Goal: Task Accomplishment & Management: Manage account settings

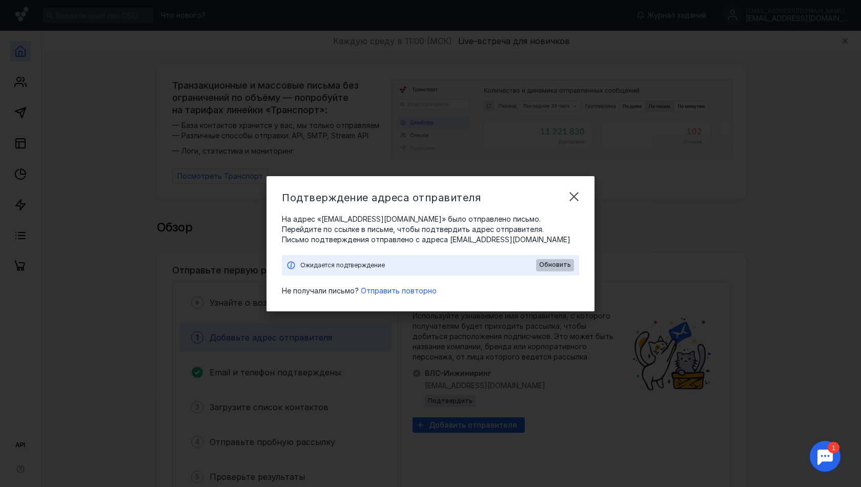
click at [554, 266] on span "Обновить" at bounding box center [555, 264] width 32 height 7
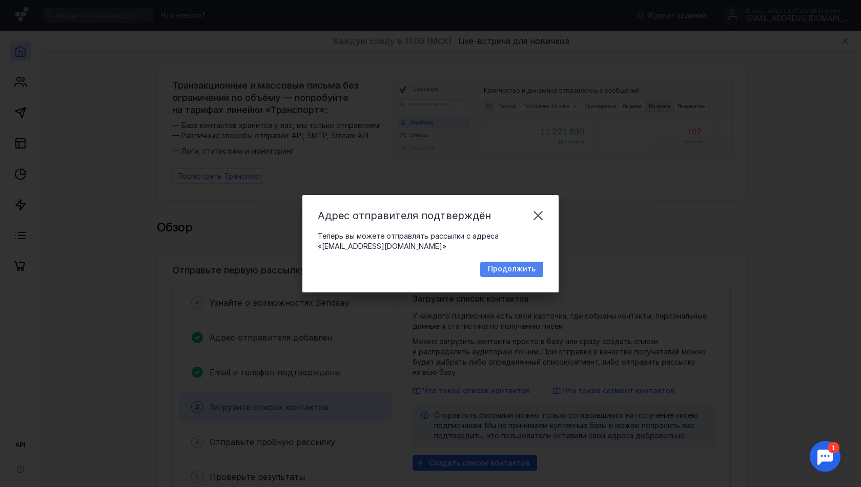
click at [507, 271] on span "Продолжить" at bounding box center [512, 269] width 48 height 9
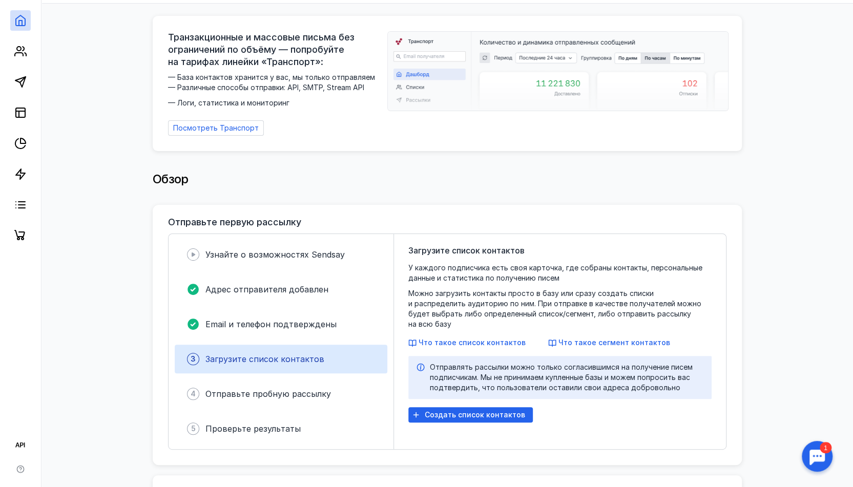
scroll to position [51, 0]
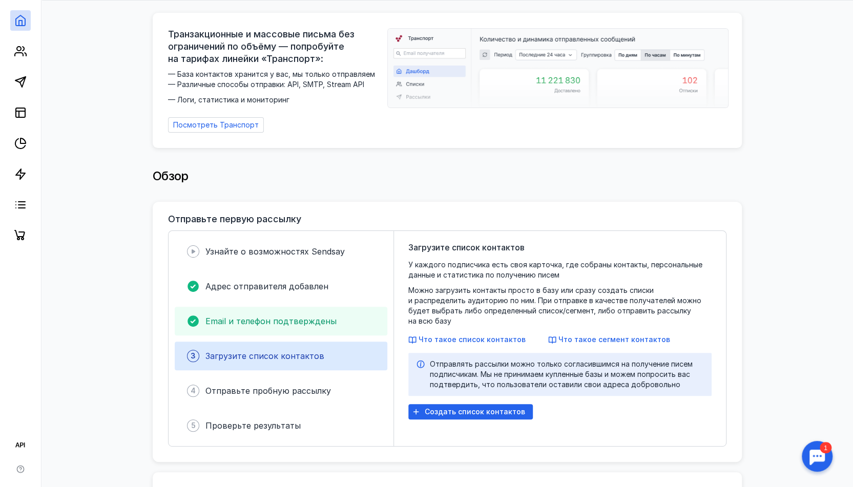
click at [319, 317] on span "Email и телефон подтверждены" at bounding box center [271, 321] width 131 height 10
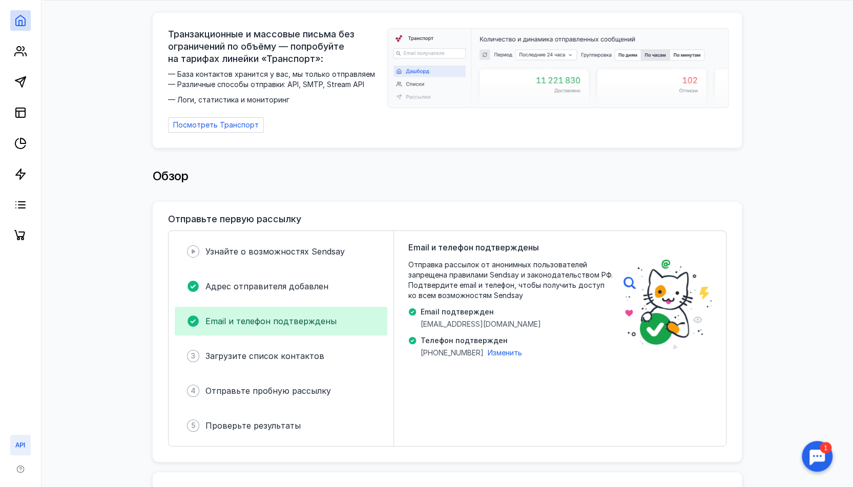
click at [14, 451] on icon at bounding box center [20, 445] width 12 height 12
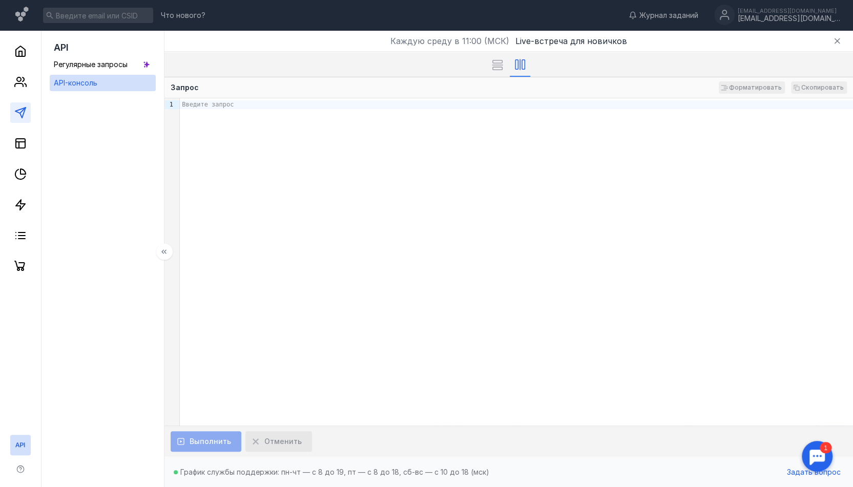
click at [21, 123] on link at bounding box center [20, 113] width 21 height 21
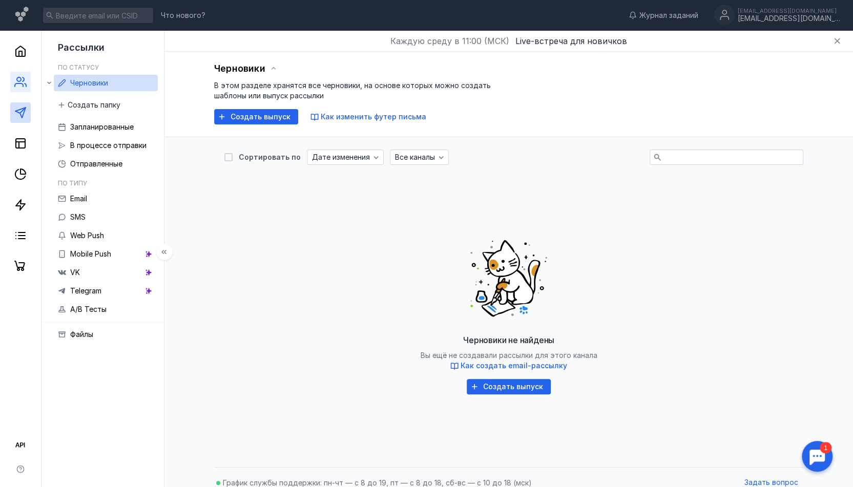
click at [25, 92] on link at bounding box center [20, 82] width 21 height 21
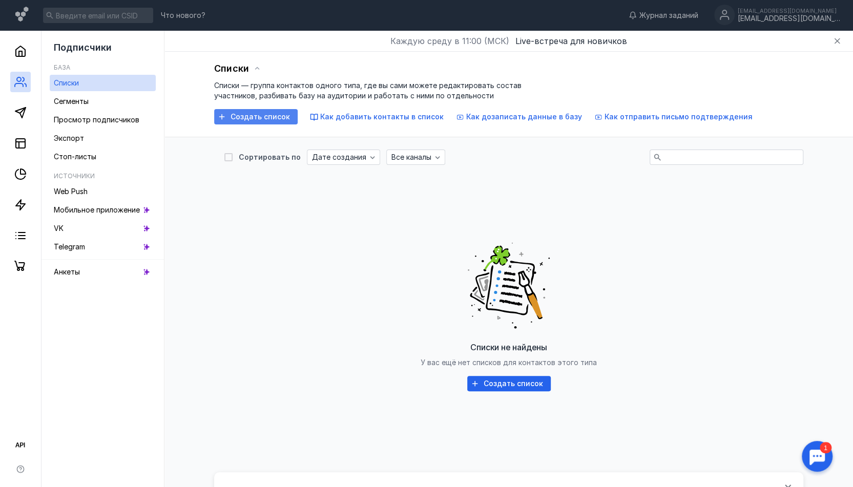
click at [238, 118] on span "Создать список" at bounding box center [260, 117] width 59 height 9
click at [92, 109] on link "Сегменты" at bounding box center [103, 101] width 106 height 16
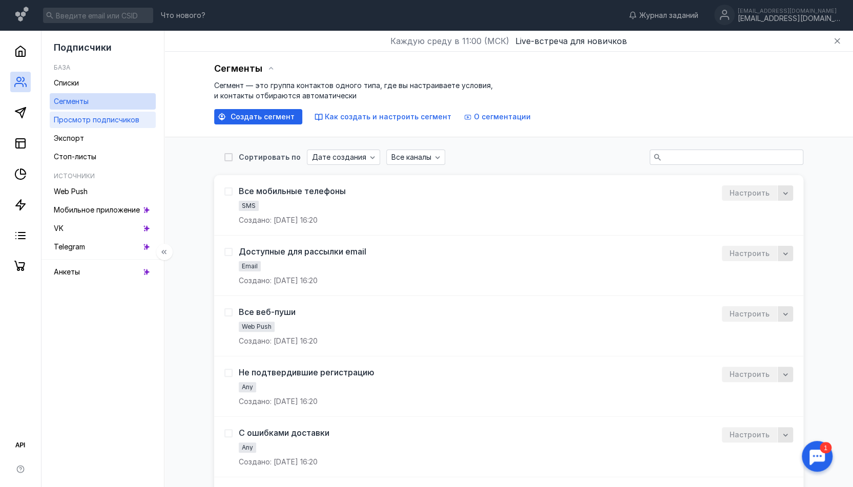
click at [96, 123] on span "Просмотр подписчиков" at bounding box center [97, 119] width 86 height 9
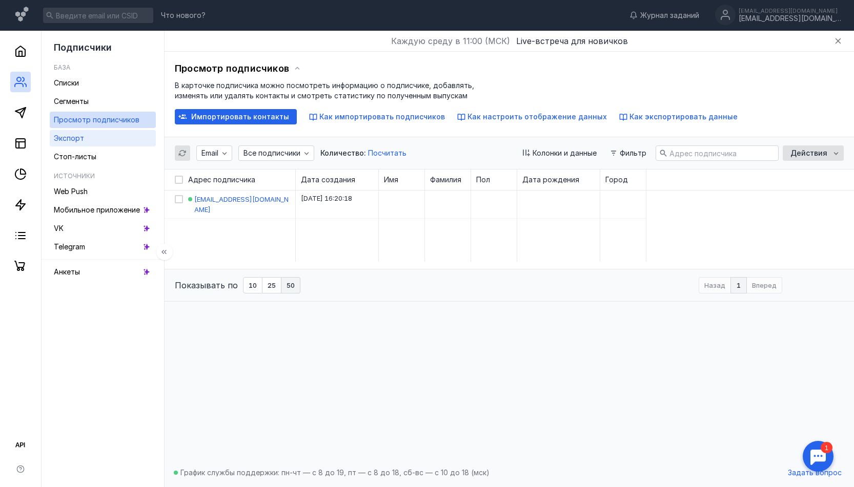
click at [87, 137] on link "Экспорт" at bounding box center [103, 138] width 106 height 16
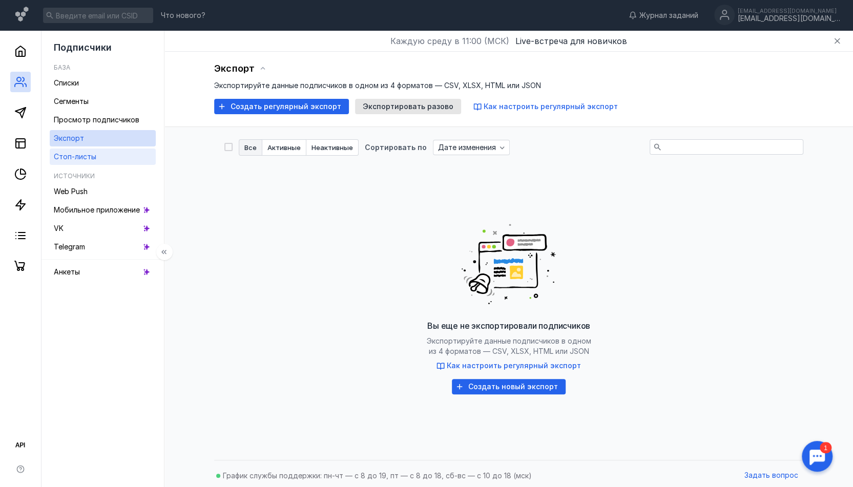
click at [82, 151] on div "Стоп-листы" at bounding box center [75, 157] width 43 height 12
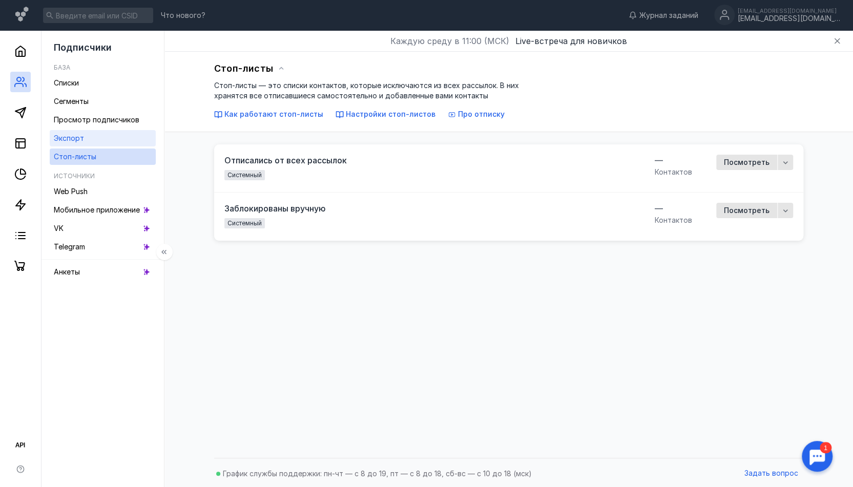
click at [82, 146] on link "Экспорт" at bounding box center [103, 138] width 106 height 16
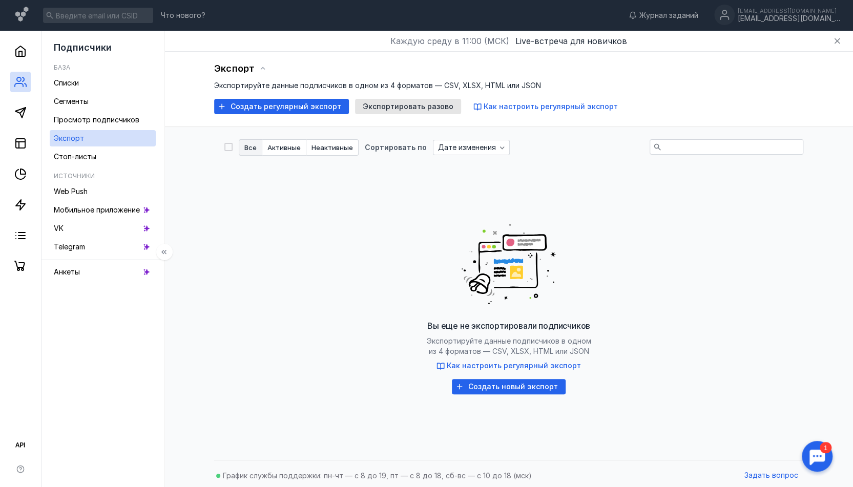
click at [82, 134] on span "Экспорт" at bounding box center [69, 138] width 30 height 9
click at [82, 125] on div "Просмотр подписчиков" at bounding box center [97, 120] width 86 height 12
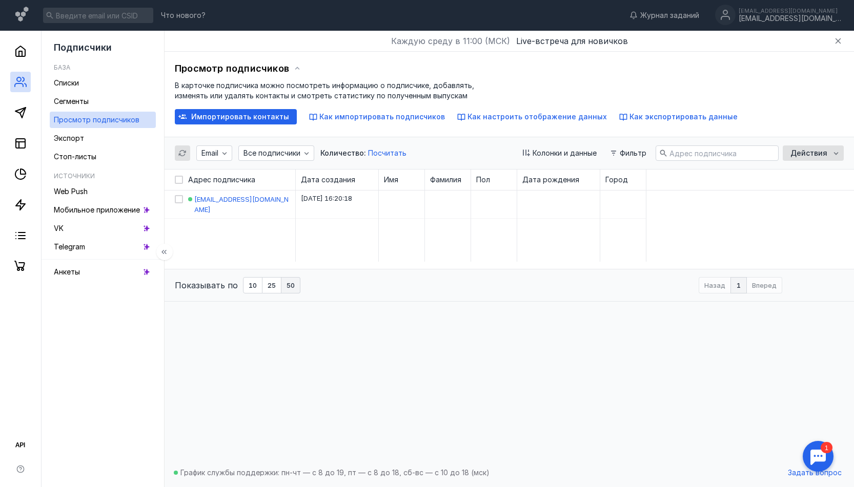
click at [80, 110] on ul "Списки Сегменты Просмотр подписчиков Экспорт Стоп-листы" at bounding box center [103, 120] width 106 height 90
click at [80, 91] on link "Списки" at bounding box center [103, 83] width 106 height 16
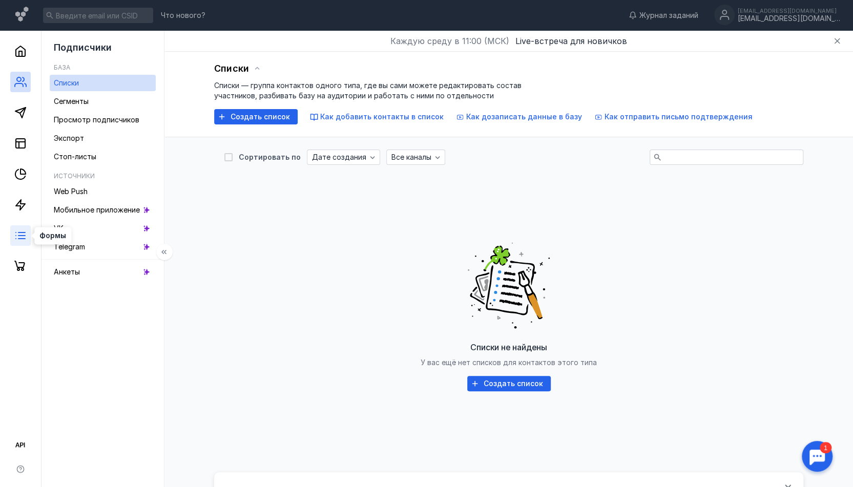
click at [26, 235] on icon at bounding box center [20, 236] width 12 height 12
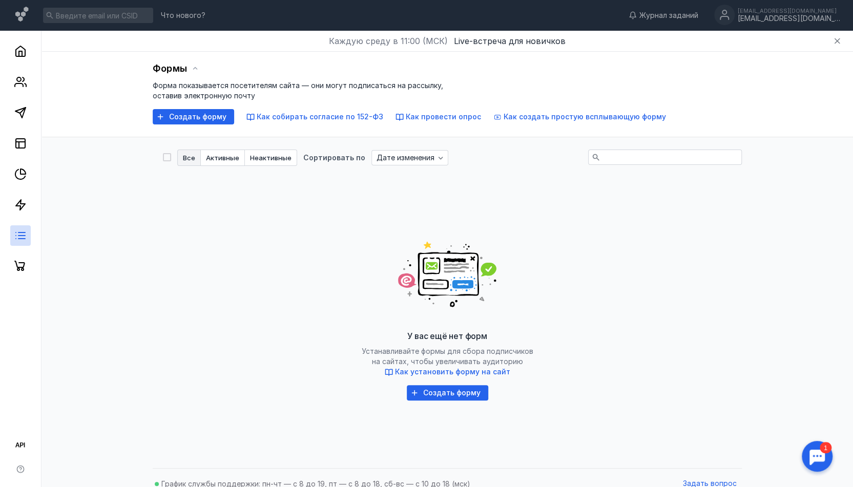
click at [15, 62] on div at bounding box center [20, 154] width 41 height 246
click at [805, 13] on div "[EMAIL_ADDRESS][DOMAIN_NAME]" at bounding box center [789, 11] width 103 height 6
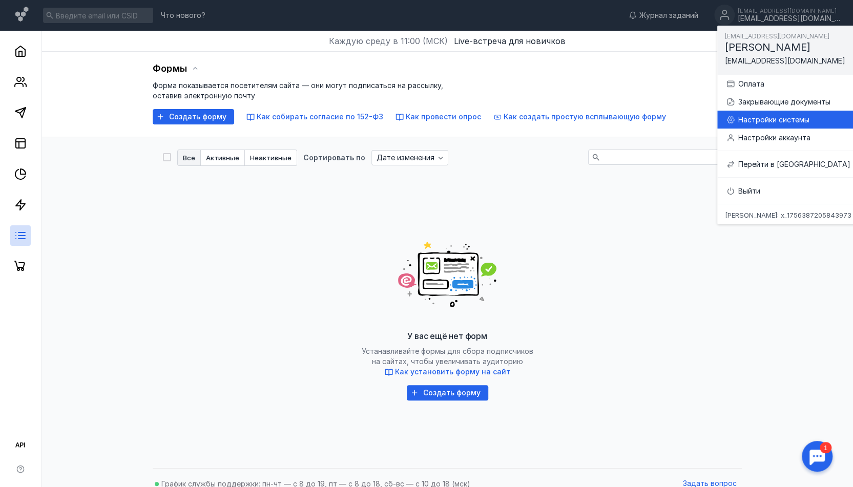
click at [758, 120] on div "Настройки системы" at bounding box center [801, 120] width 124 height 10
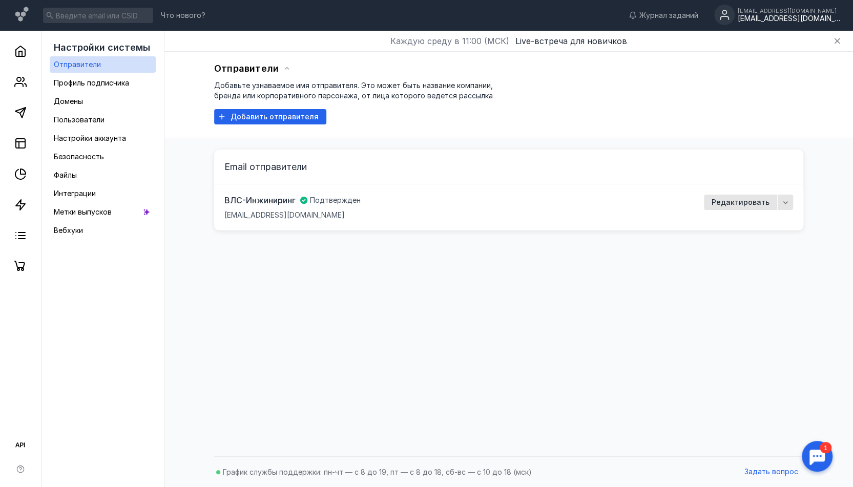
click at [348, 209] on div "ВЛС-Инжиниринг Подтвержден [EMAIL_ADDRESS][DOMAIN_NAME]" at bounding box center [293, 208] width 136 height 26
click at [783, 198] on icon "button" at bounding box center [786, 202] width 8 height 8
click at [741, 202] on span "Редактировать" at bounding box center [741, 202] width 58 height 9
click at [85, 89] on div "Профиль подписчика" at bounding box center [91, 83] width 75 height 12
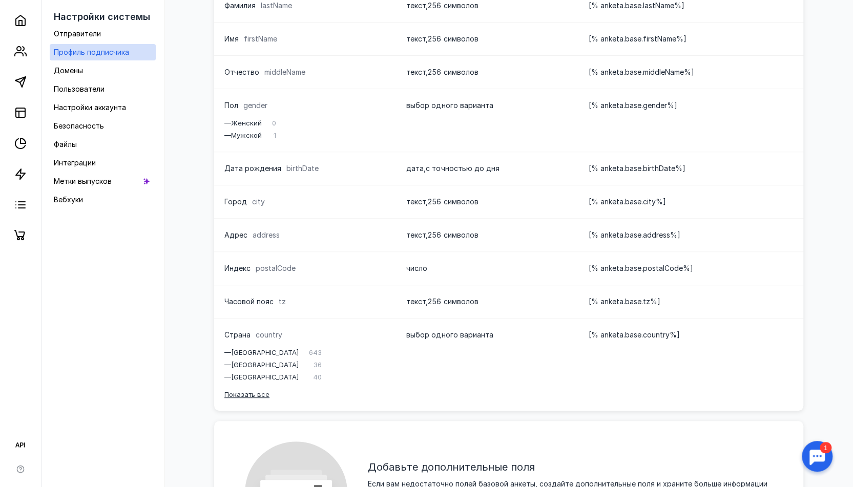
scroll to position [331, 0]
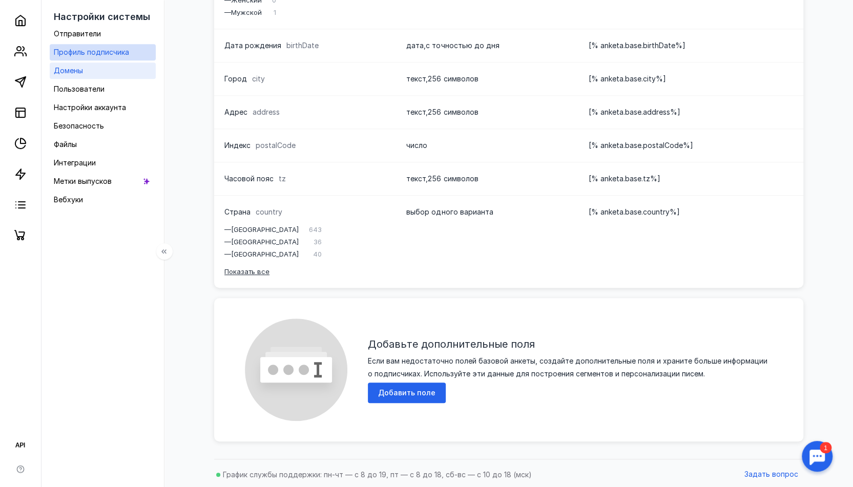
click at [92, 71] on link "Домены" at bounding box center [103, 71] width 106 height 16
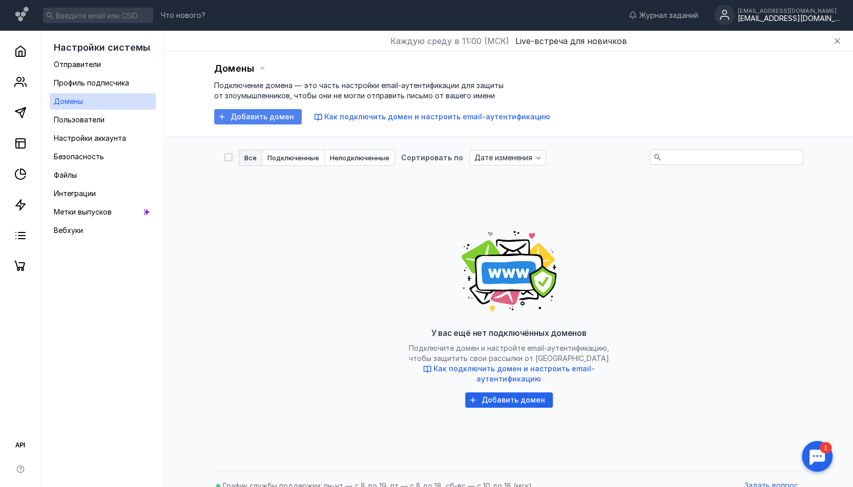
click at [270, 119] on span "Добавить домен" at bounding box center [263, 117] width 64 height 9
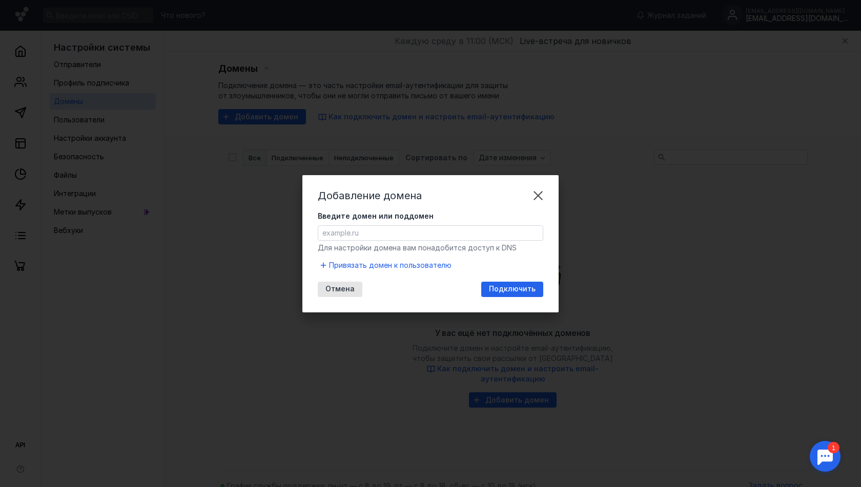
click at [375, 232] on input "Введите домен или поддомен" at bounding box center [430, 233] width 225 height 14
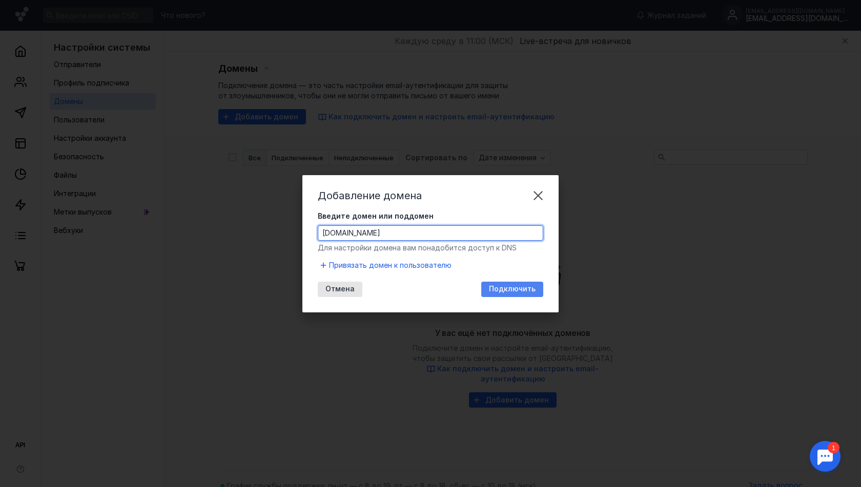
type input "[DOMAIN_NAME]"
click at [502, 288] on span "Подключить" at bounding box center [512, 289] width 47 height 9
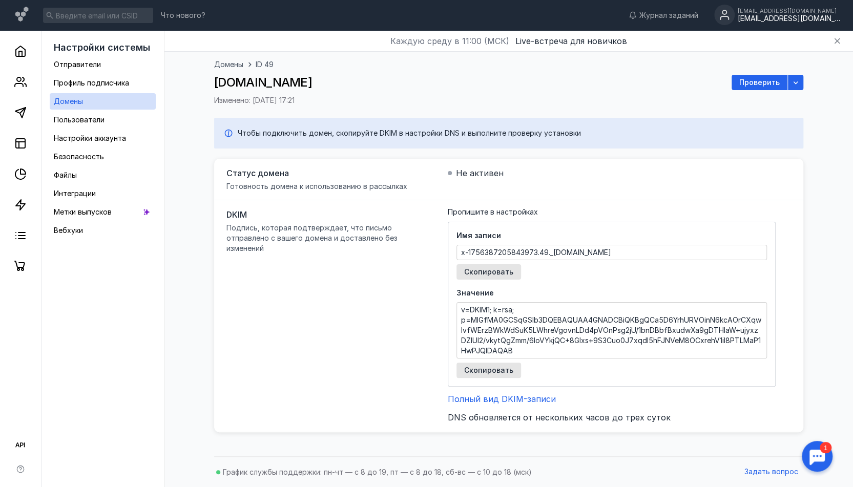
click at [379, 229] on span "Подпись, которая подтверждает, что письмо отправлено с вашего домена и доставле…" at bounding box center [312, 237] width 171 height 29
click at [367, 237] on span "Подпись, которая подтверждает, что письмо отправлено с вашего домена и доставле…" at bounding box center [312, 237] width 171 height 29
click at [361, 196] on div "Статус домена Готовность домена к использованию в рассылках Не активен" at bounding box center [508, 180] width 589 height 42
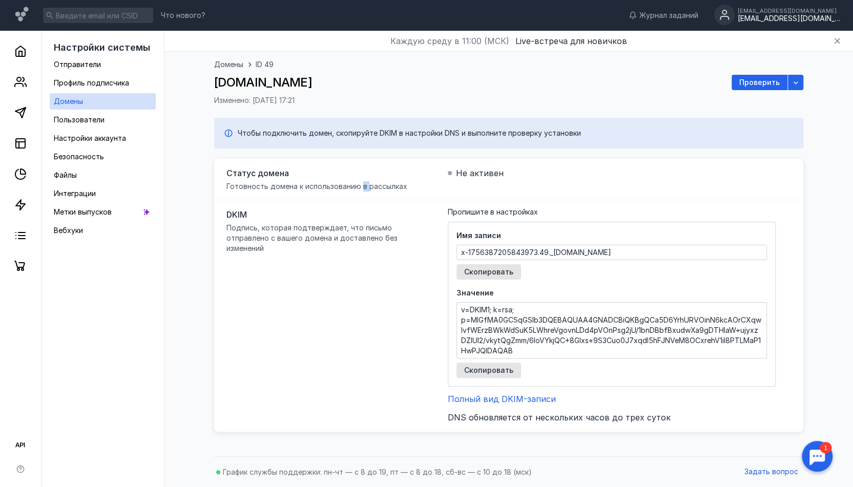
click at [361, 196] on div "Статус домена Готовность домена к использованию в рассылках Не активен" at bounding box center [508, 180] width 589 height 42
click at [342, 235] on span "Подпись, которая подтверждает, что письмо отправлено с вашего домена и доставле…" at bounding box center [312, 237] width 171 height 29
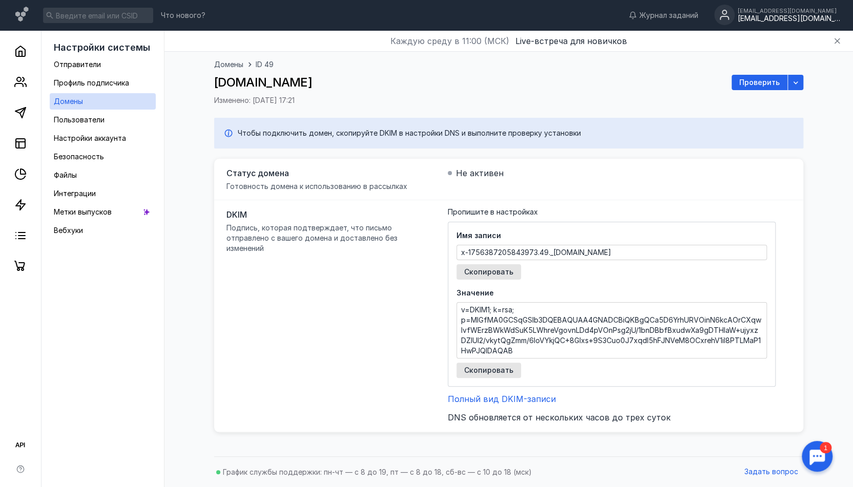
click at [332, 175] on span "Статус домена" at bounding box center [329, 173] width 205 height 12
click at [331, 208] on div "DKIM Подпись, которая подтверждает, что письмо отправлено с вашего домена и дос…" at bounding box center [508, 316] width 589 height 232
click at [523, 395] on span "Полный вид DKIM-записи" at bounding box center [502, 399] width 108 height 10
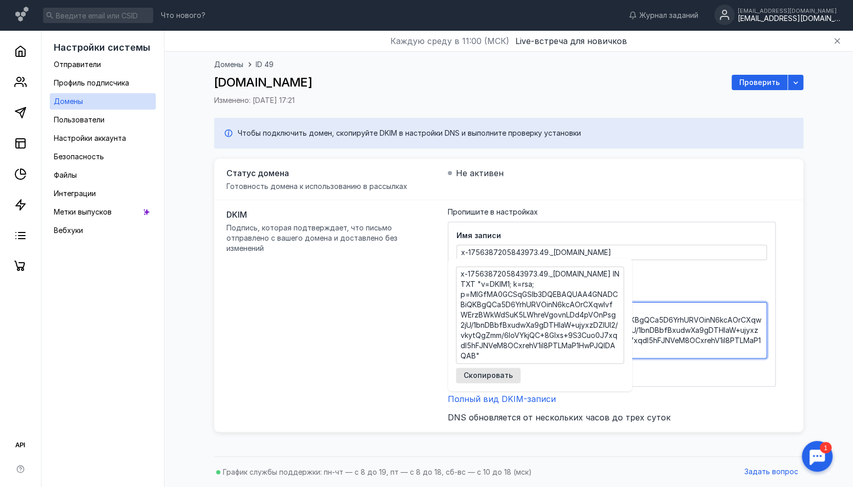
click at [648, 322] on textarea "v=DKIM1; k=rsa; p=MIGfMA0GCSqGSIb3DQEBAQUAA4GNADCBiQKBgQCa5D6YrhURVOinN6kcAOrCX…" at bounding box center [612, 330] width 310 height 55
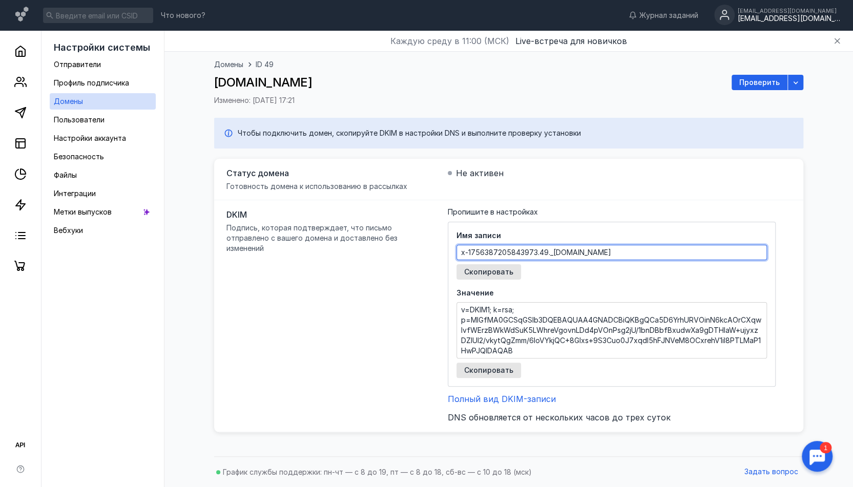
click at [538, 253] on textarea "x-1756387205843973.49._[DOMAIN_NAME]" at bounding box center [612, 253] width 310 height 14
click at [563, 293] on span "Значение" at bounding box center [612, 293] width 311 height 10
click at [572, 253] on textarea "x-1756387205843973.49._[DOMAIN_NAME]" at bounding box center [612, 253] width 310 height 14
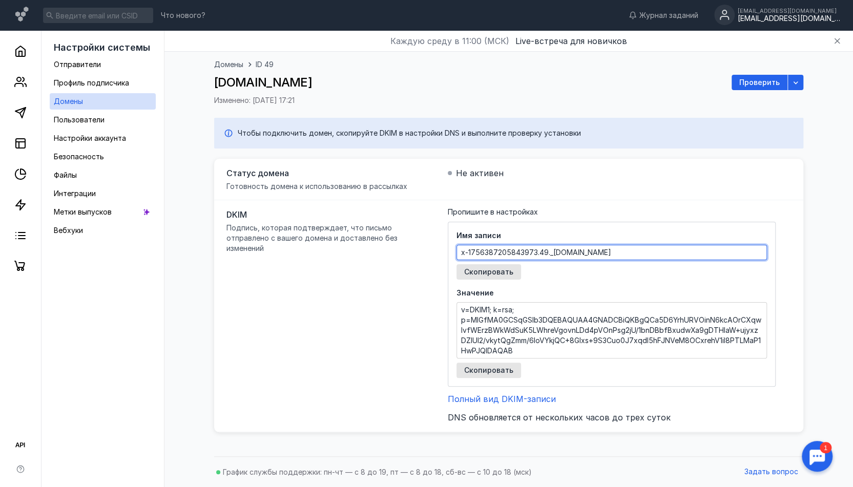
click at [572, 253] on textarea "x-1756387205843973.49._[DOMAIN_NAME]" at bounding box center [612, 253] width 310 height 14
click at [436, 290] on div "DKIM Подпись, которая подтверждает, что письмо отправлено с вашего домена и дос…" at bounding box center [508, 316] width 589 height 232
click at [291, 231] on span "Подпись, которая подтверждает, что письмо отправлено с вашего домена и доставле…" at bounding box center [312, 237] width 171 height 29
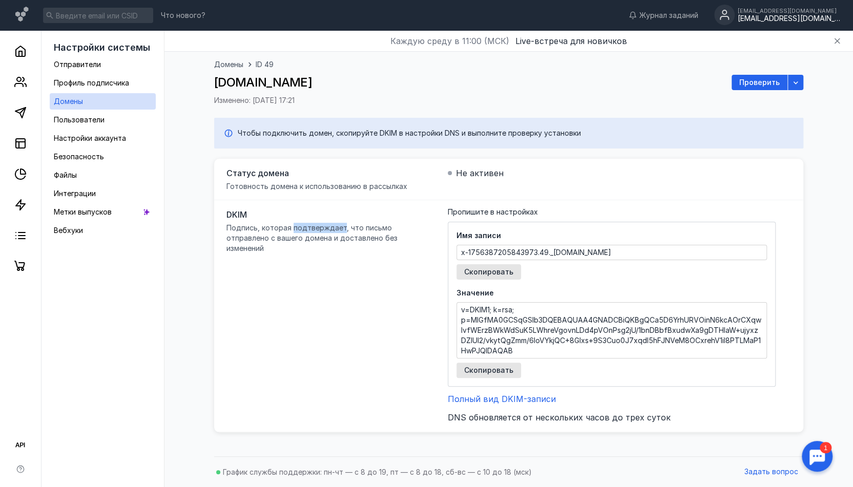
click at [291, 231] on span "Подпись, которая подтверждает, что письмо отправлено с вашего домена и доставле…" at bounding box center [312, 237] width 171 height 29
click at [283, 254] on div "DKIM Подпись, которая подтверждает, что письмо отправлено с вашего домена и дос…" at bounding box center [508, 316] width 589 height 232
click at [500, 246] on textarea "x-1756387205843973.49._[DOMAIN_NAME]" at bounding box center [612, 253] width 310 height 14
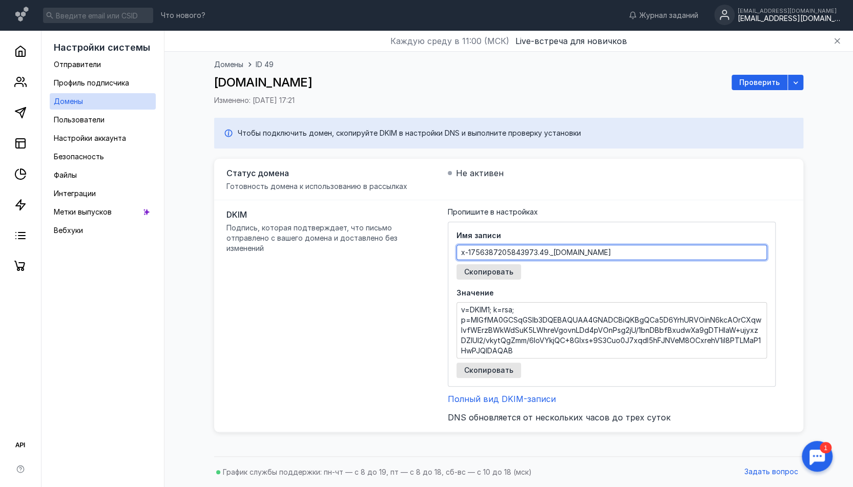
click at [500, 246] on textarea "x-1756387205843973.49._[DOMAIN_NAME]" at bounding box center [612, 253] width 310 height 14
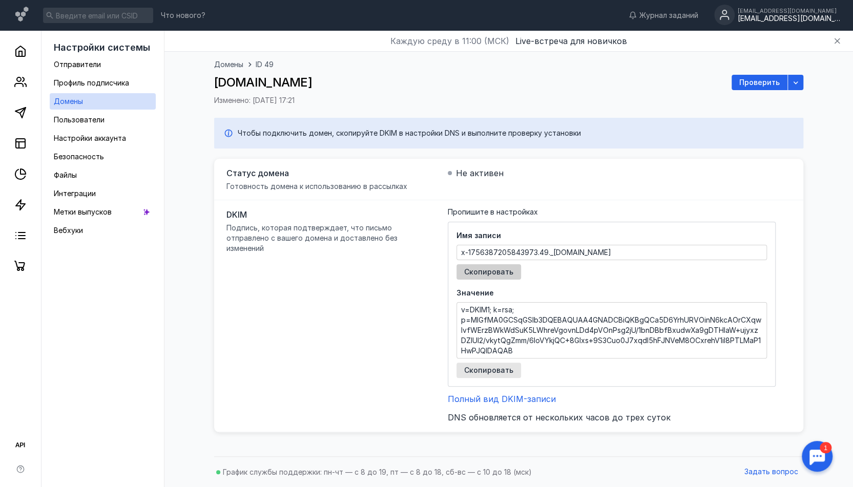
click at [493, 266] on div "Скопировать" at bounding box center [489, 271] width 65 height 15
click at [497, 372] on span "Скопировать" at bounding box center [488, 370] width 49 height 9
click at [767, 79] on span "Проверить" at bounding box center [760, 82] width 40 height 9
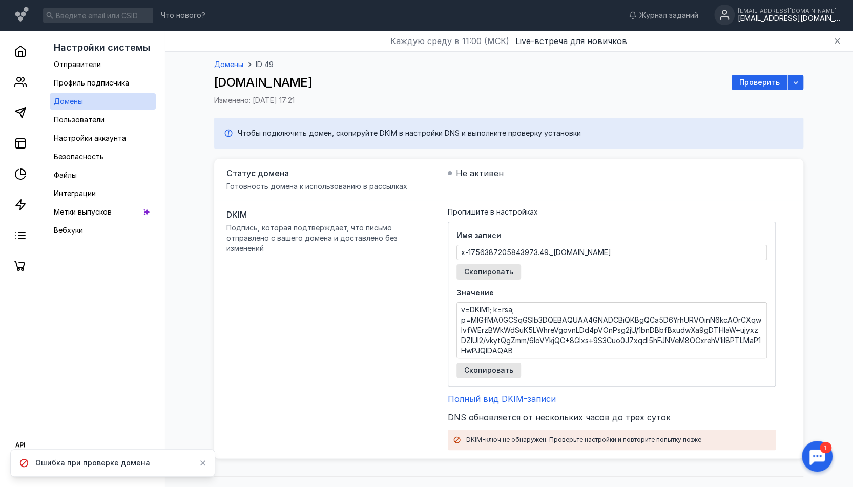
click at [237, 64] on span "Домены" at bounding box center [228, 64] width 29 height 9
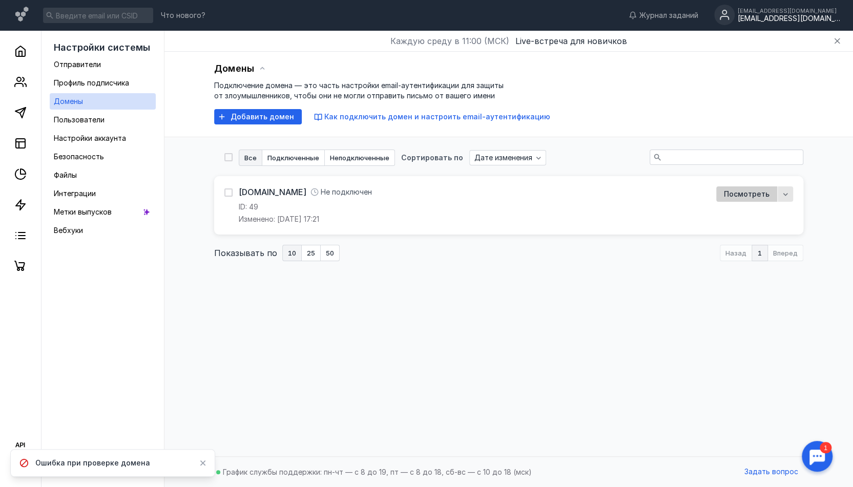
click at [740, 195] on span "Посмотреть" at bounding box center [747, 194] width 46 height 9
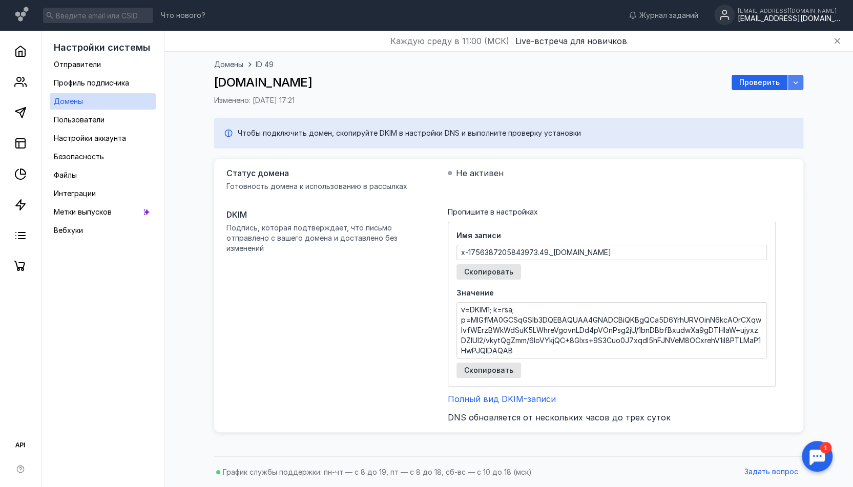
click at [797, 84] on icon "button" at bounding box center [796, 82] width 8 height 8
click at [767, 84] on span "Проверить" at bounding box center [760, 82] width 40 height 9
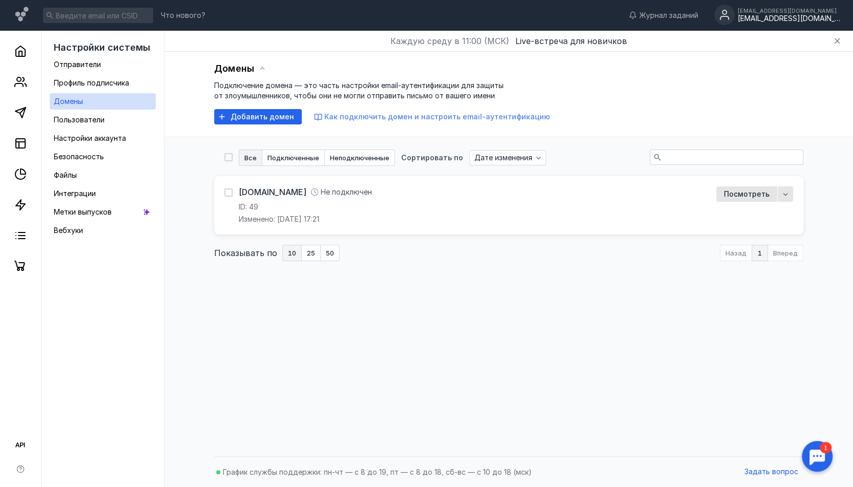
click at [508, 120] on span "Как подключить домен и настроить email-аутентификацию" at bounding box center [437, 116] width 226 height 9
click at [321, 192] on span "Не подключен" at bounding box center [346, 192] width 51 height 10
click at [254, 196] on link "[DOMAIN_NAME]" at bounding box center [273, 192] width 68 height 11
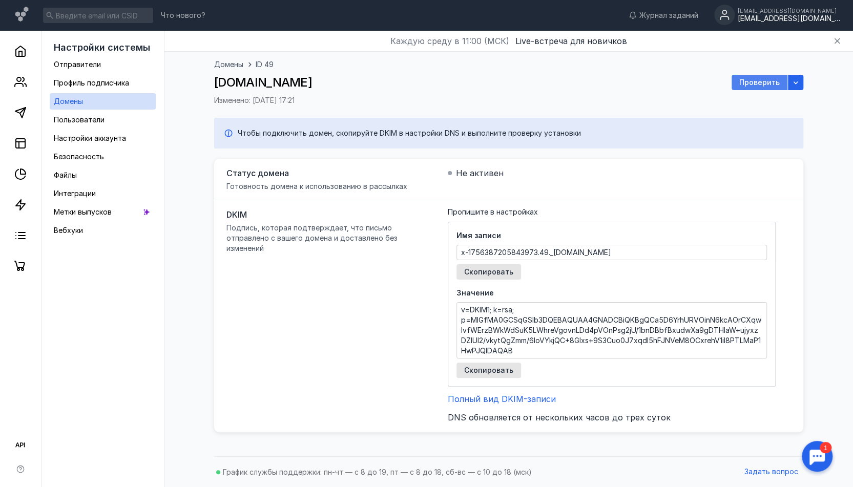
click at [749, 84] on span "Проверить" at bounding box center [760, 82] width 40 height 9
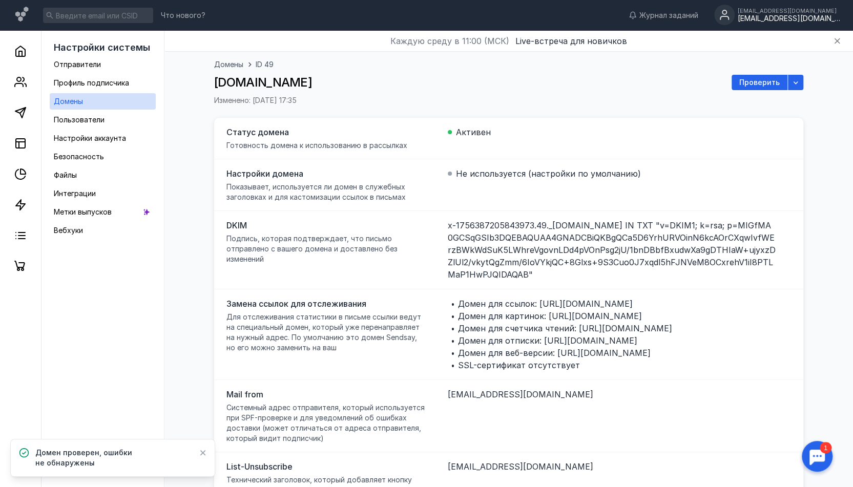
click at [478, 173] on span "Не используется (настройки по умолчанию)" at bounding box center [548, 174] width 185 height 12
click at [489, 237] on span "x-1756387205843973.49._[DOMAIN_NAME] IN TXT "v=DKIM1; k=rsa; p=MIGfMA0GCSqGSIb3…" at bounding box center [612, 250] width 328 height 62
click at [365, 195] on span "Показывает, используется ли домен в служебных заголовках и для кастомизации ссы…" at bounding box center [316, 191] width 179 height 19
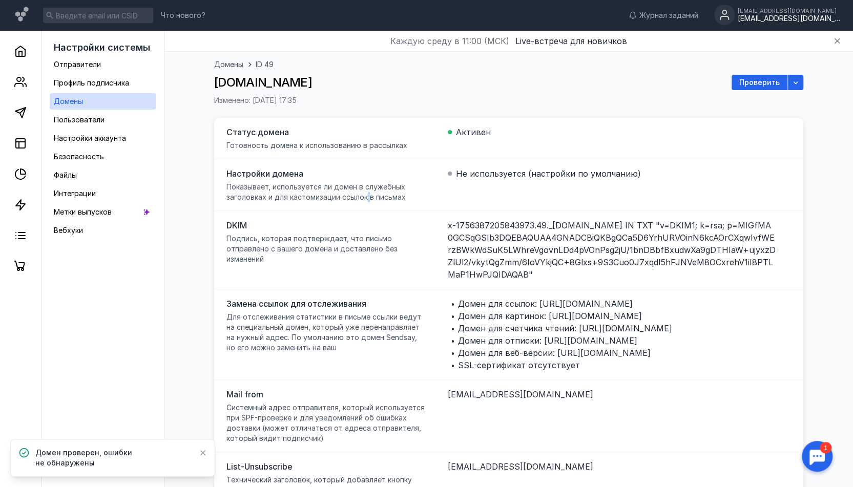
click at [365, 195] on span "Показывает, используется ли домен в служебных заголовках и для кастомизации ссы…" at bounding box center [316, 191] width 179 height 19
click at [347, 190] on span "Показывает, используется ли домен в служебных заголовках и для кастомизации ссы…" at bounding box center [316, 191] width 179 height 19
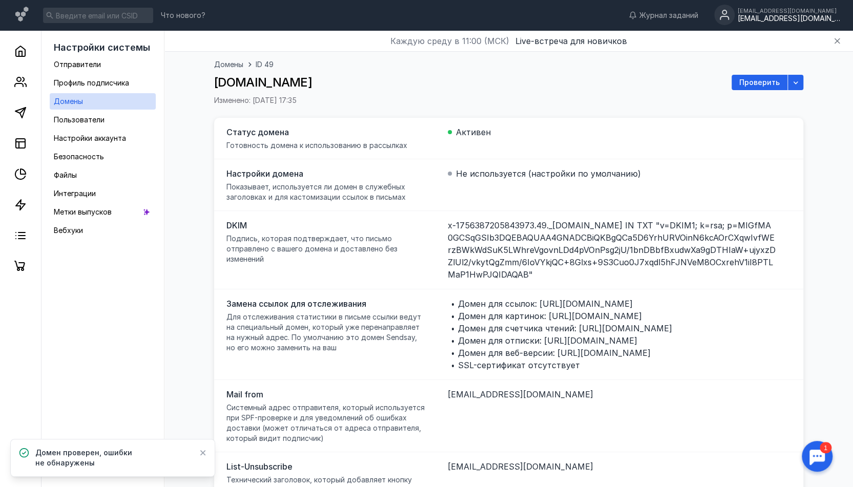
click at [348, 212] on div "DKIM Подпись, которая подтверждает, что письмо отправлено с вашего домена и дос…" at bounding box center [508, 250] width 589 height 78
click at [303, 199] on span "Показывает, используется ли домен в служебных заголовках и для кастомизации ссы…" at bounding box center [316, 191] width 179 height 19
click at [318, 225] on span "DKIM" at bounding box center [329, 225] width 205 height 12
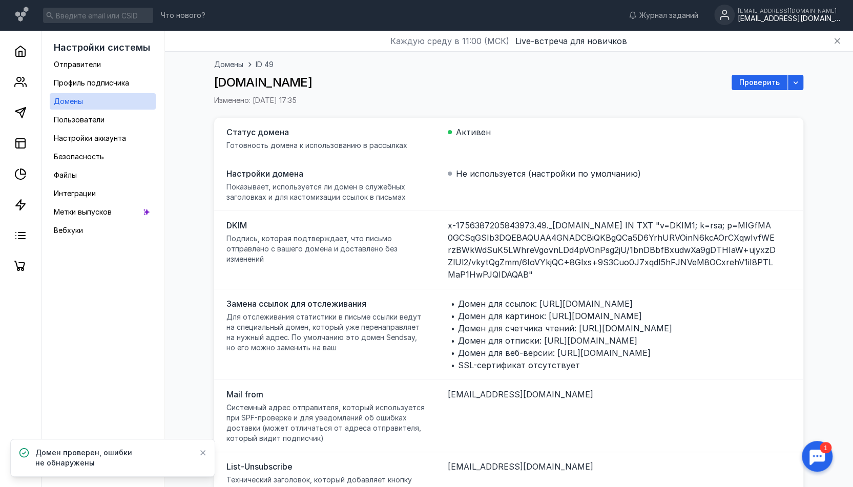
click at [314, 203] on div "Настройки домена Показывает, используется ли домен в служебных заголовках и для…" at bounding box center [508, 185] width 589 height 52
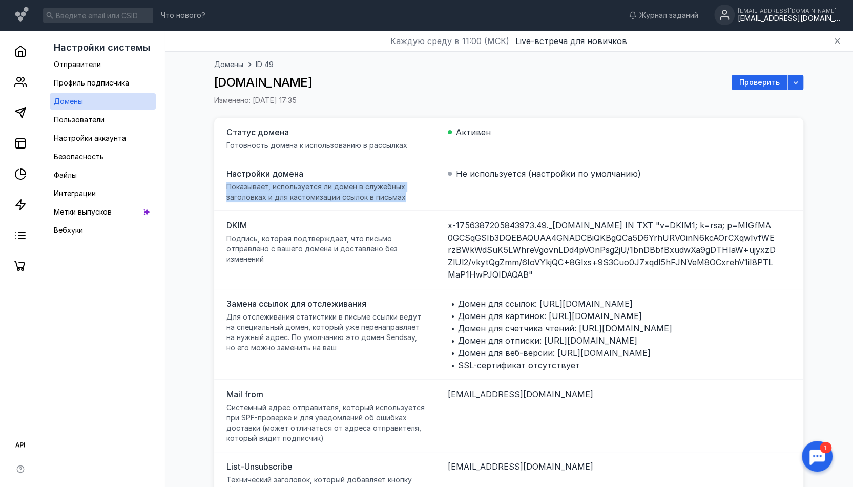
click at [310, 193] on span "Показывает, используется ли домен в служебных заголовках и для кастомизации ссы…" at bounding box center [316, 191] width 179 height 19
click at [293, 200] on span "Показывает, используется ли домен в служебных заголовках и для кастомизации ссы…" at bounding box center [316, 191] width 179 height 19
click at [303, 201] on span "Показывает, используется ли домен в служебных заголовках и для кастомизации ссы…" at bounding box center [316, 191] width 179 height 19
click at [240, 65] on span "Домены" at bounding box center [228, 64] width 29 height 9
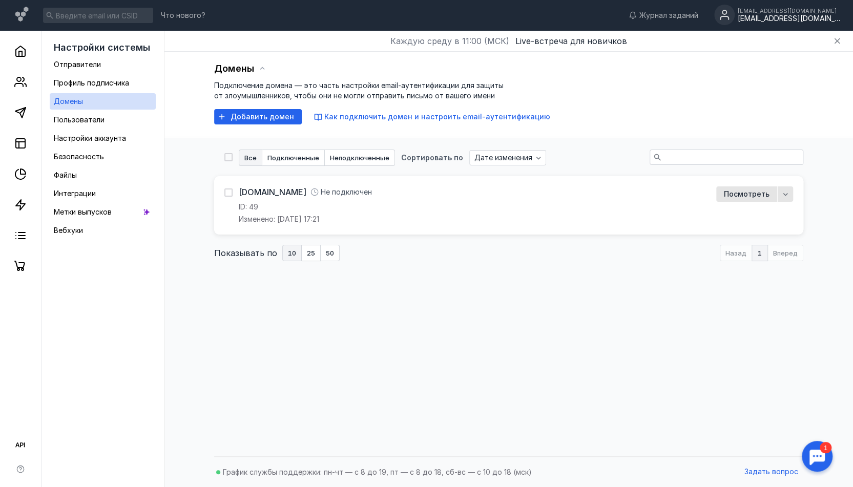
click at [360, 201] on div "[DOMAIN_NAME] Не подключен ID: 49 Изменено: [DATE] 17:21" at bounding box center [465, 206] width 480 height 38
